Goal: Information Seeking & Learning: Learn about a topic

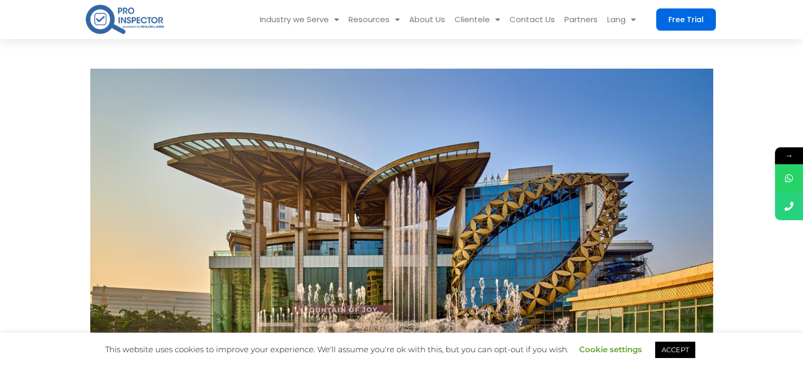
scroll to position [370, 0]
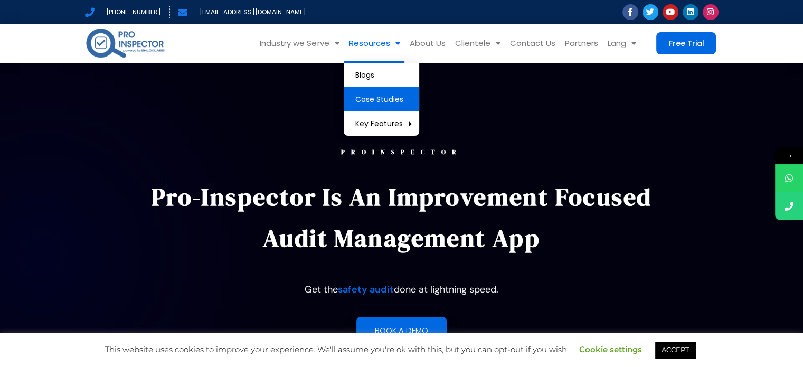
click at [380, 101] on link "Case Studies" at bounding box center [381, 99] width 75 height 24
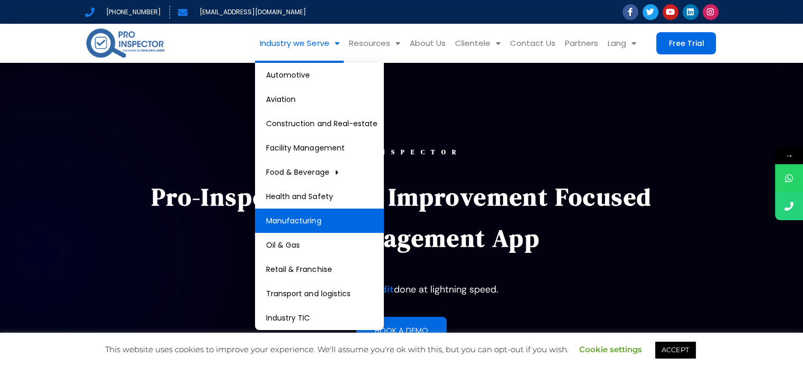
click at [346, 213] on link "Manufacturing" at bounding box center [319, 221] width 129 height 24
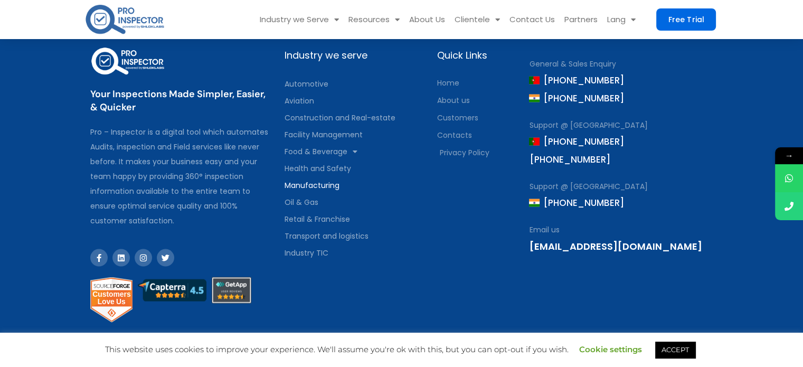
scroll to position [2127, 0]
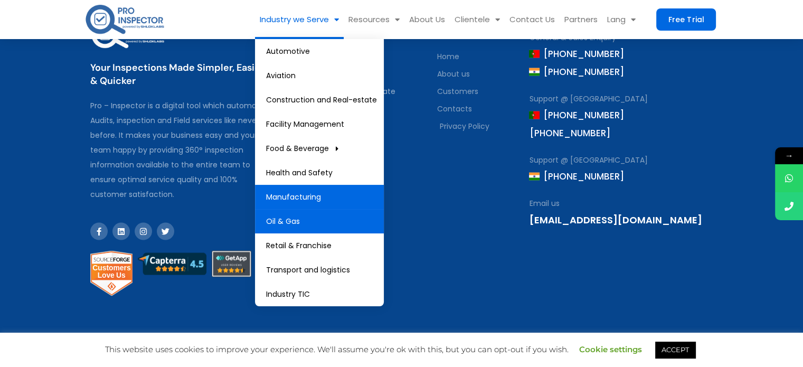
click at [314, 218] on link "Oil & Gas" at bounding box center [319, 221] width 129 height 24
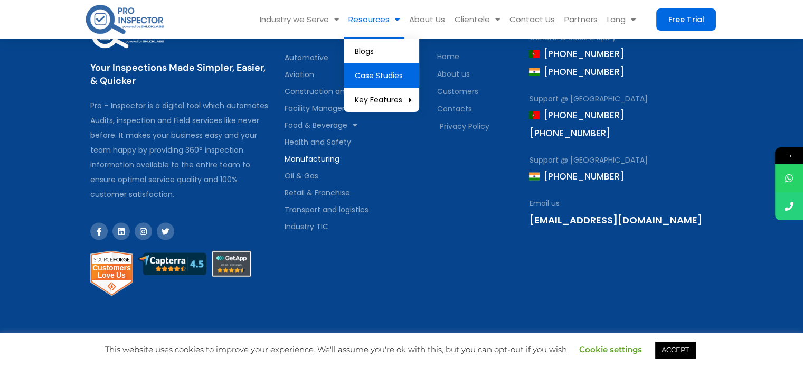
click at [381, 78] on link "Case Studies" at bounding box center [381, 75] width 75 height 24
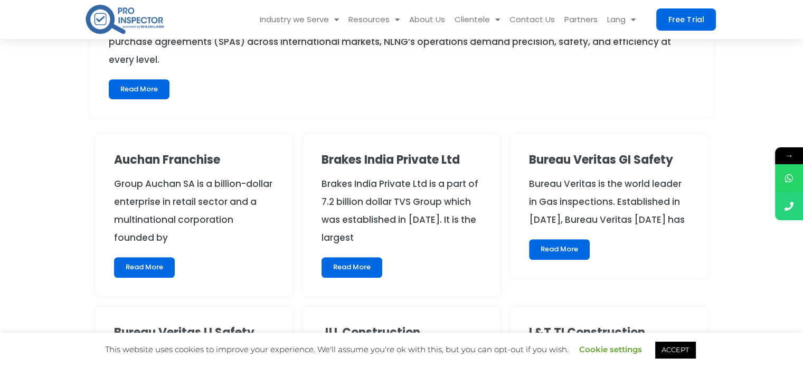
scroll to position [528, 0]
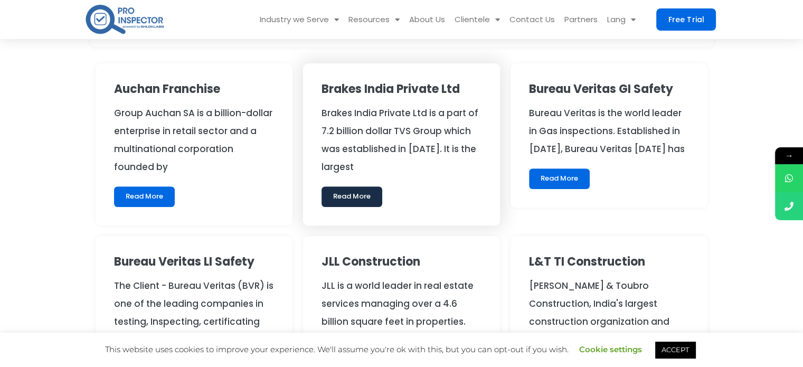
click at [344, 200] on link "Read More" at bounding box center [352, 196] width 61 height 20
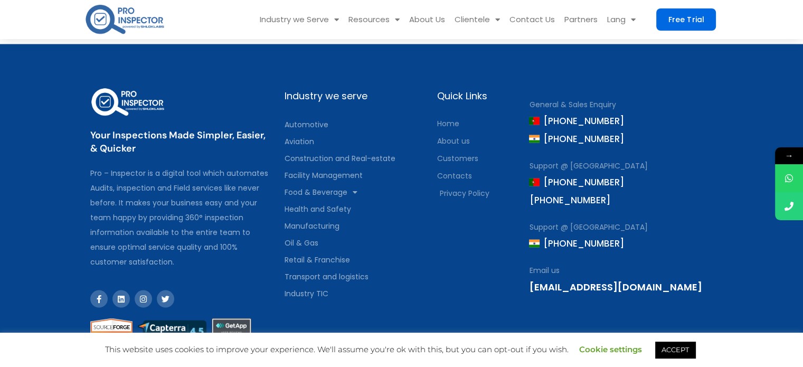
scroll to position [2041, 0]
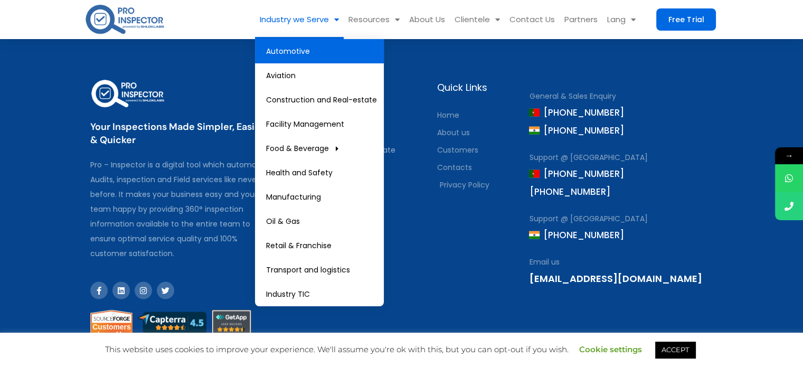
click at [304, 52] on link "Automotive" at bounding box center [319, 51] width 129 height 24
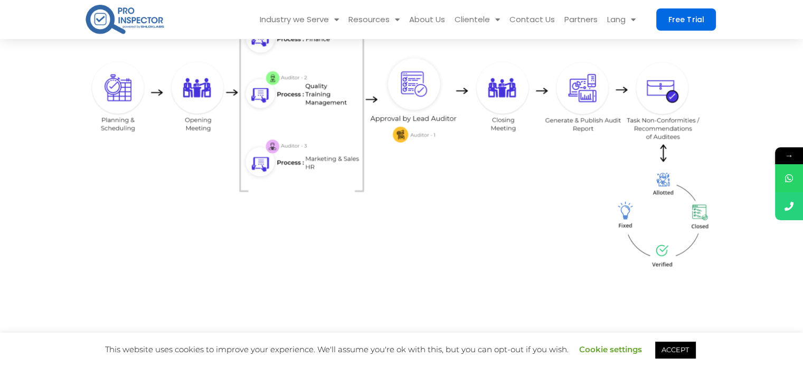
scroll to position [1267, 0]
